Goal: Find specific fact

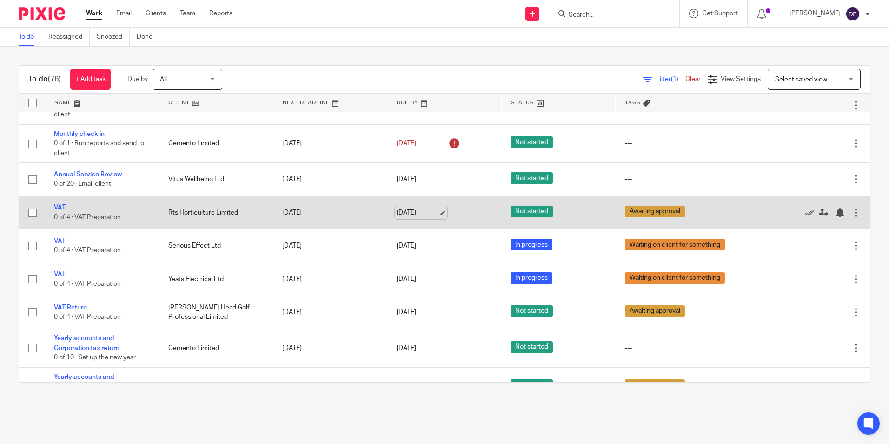
scroll to position [232, 0]
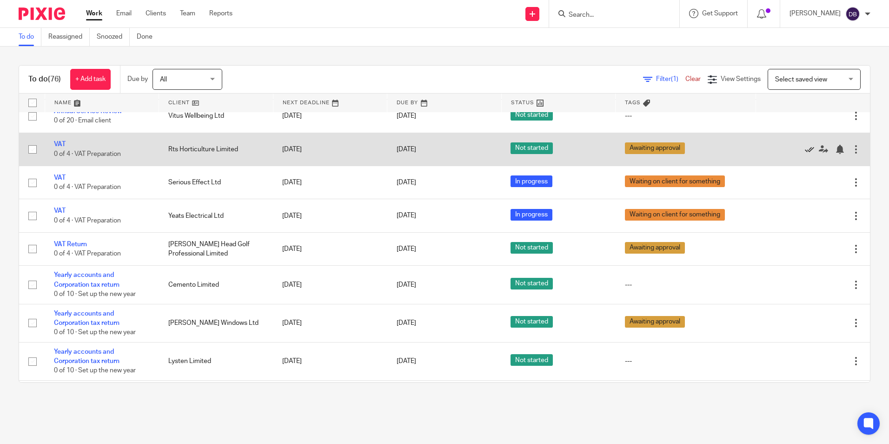
click at [805, 148] on icon at bounding box center [809, 149] width 9 height 9
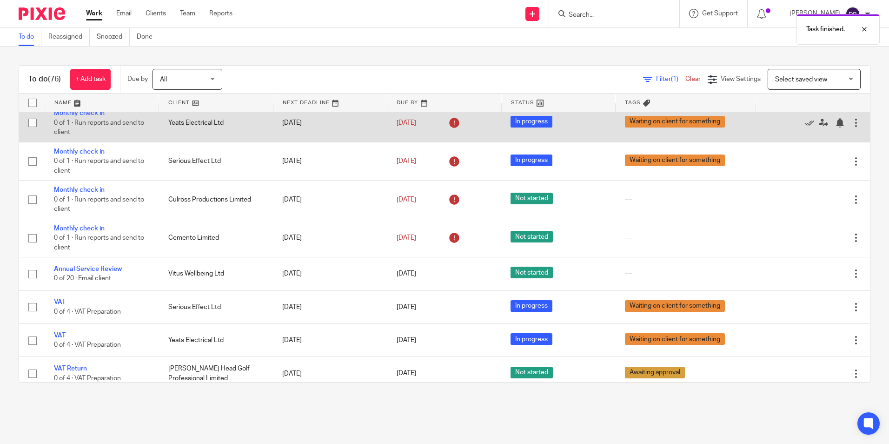
scroll to position [0, 0]
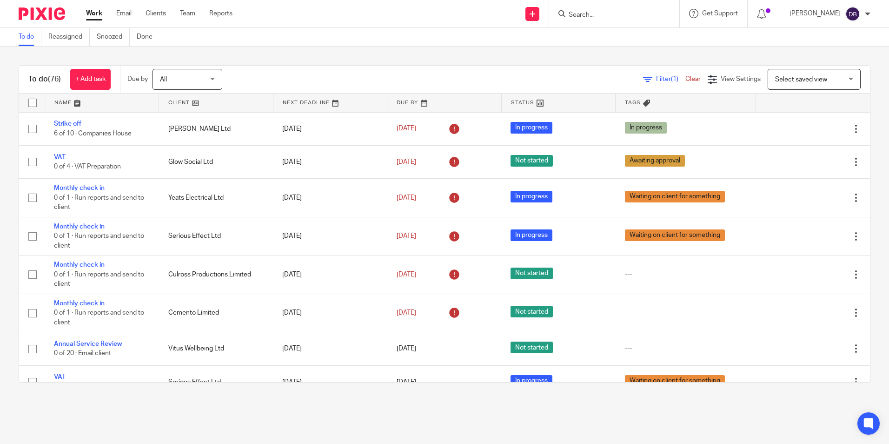
click at [651, 12] on input "Search" at bounding box center [610, 15] width 84 height 8
click at [648, 21] on div at bounding box center [614, 13] width 130 height 27
click at [634, 15] on input "Search" at bounding box center [610, 15] width 84 height 8
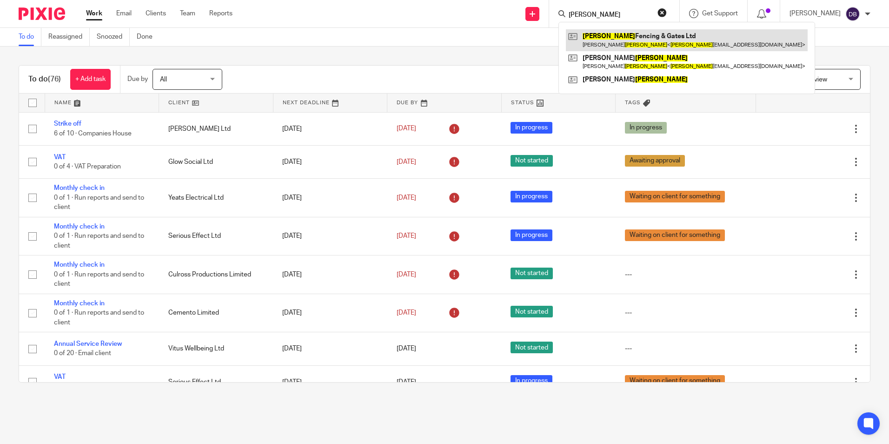
type input "[PERSON_NAME]"
click at [637, 43] on link at bounding box center [687, 39] width 242 height 21
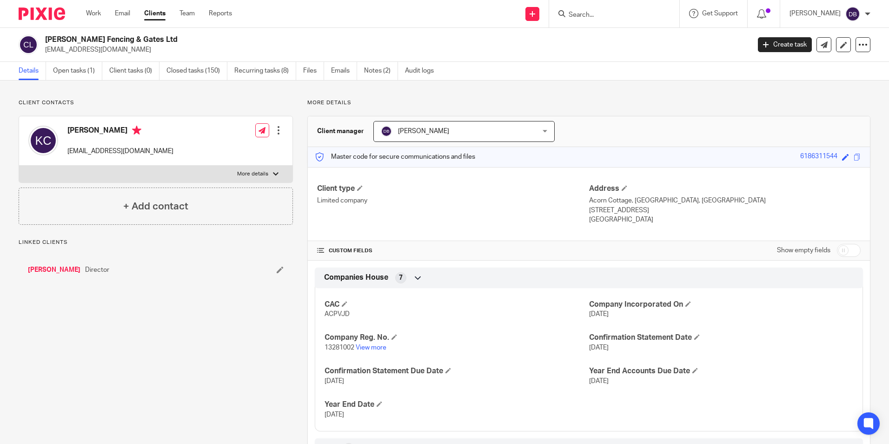
scroll to position [151, 0]
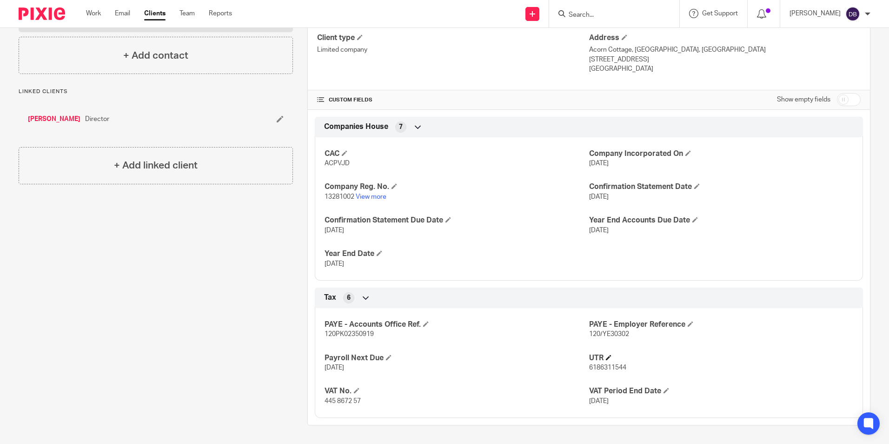
click at [601, 362] on h4 "UTR" at bounding box center [721, 358] width 264 height 10
click at [601, 363] on p "6186311544" at bounding box center [721, 367] width 264 height 9
copy span "6186311544"
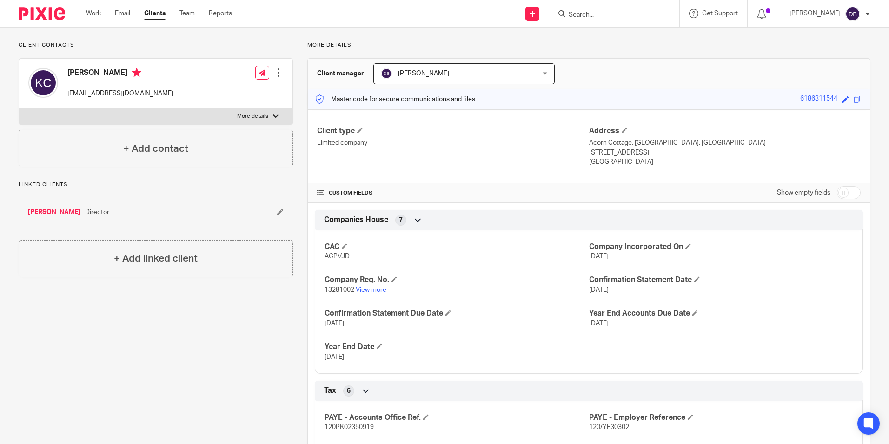
click at [39, 11] on img at bounding box center [42, 13] width 46 height 13
